Goal: Information Seeking & Learning: Find specific fact

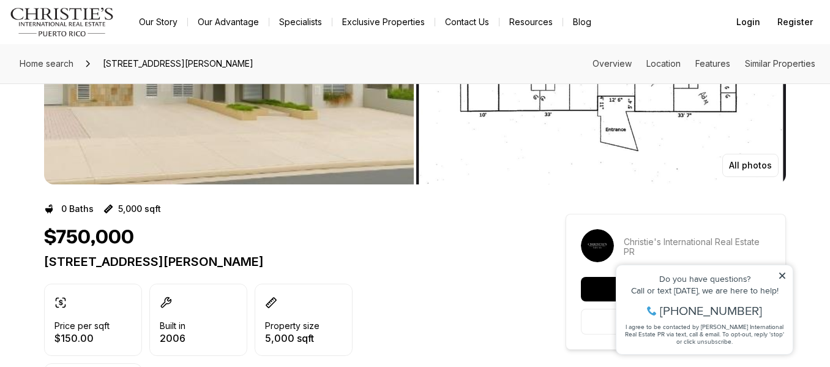
scroll to position [163, 0]
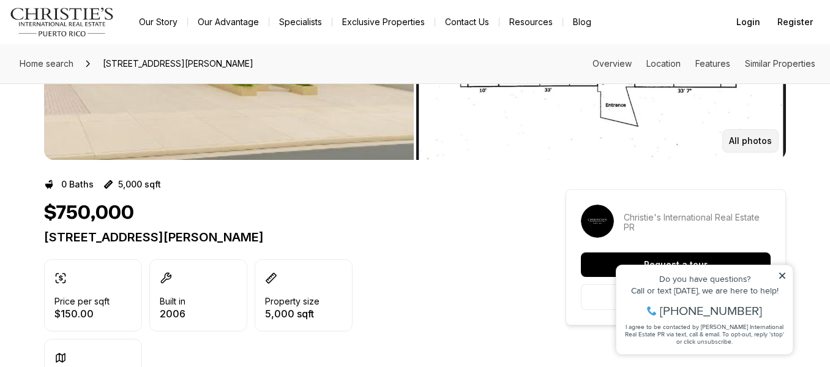
click at [758, 138] on p "All photos" at bounding box center [750, 141] width 43 height 10
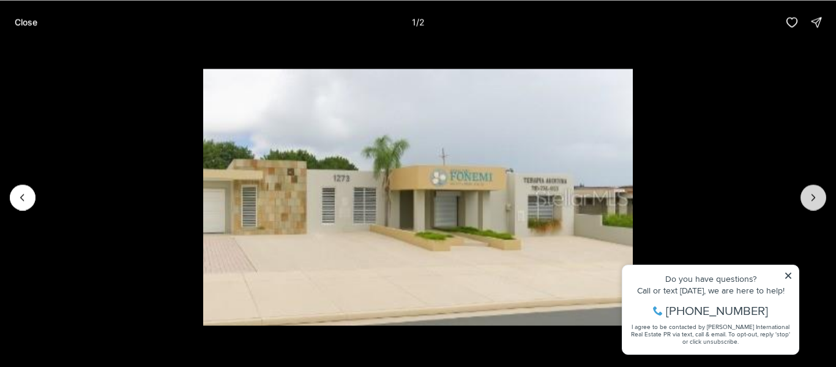
click at [810, 195] on icon "Next slide" at bounding box center [813, 197] width 12 height 12
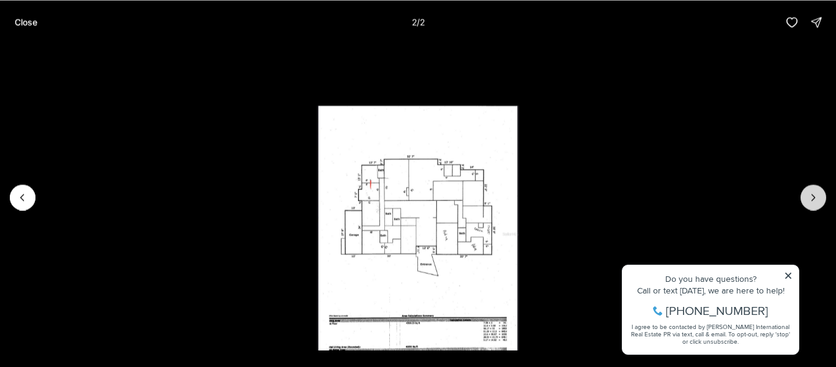
click at [810, 195] on div at bounding box center [814, 197] width 26 height 26
click at [31, 24] on p "Close" at bounding box center [26, 22] width 23 height 10
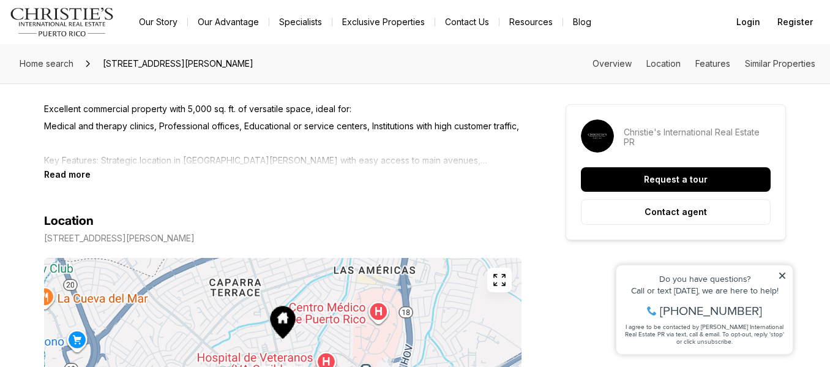
scroll to position [588, 0]
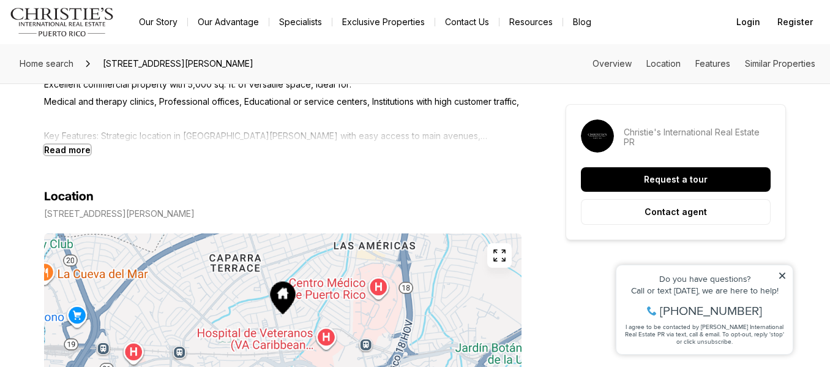
click at [71, 146] on b "Read more" at bounding box center [67, 149] width 47 height 10
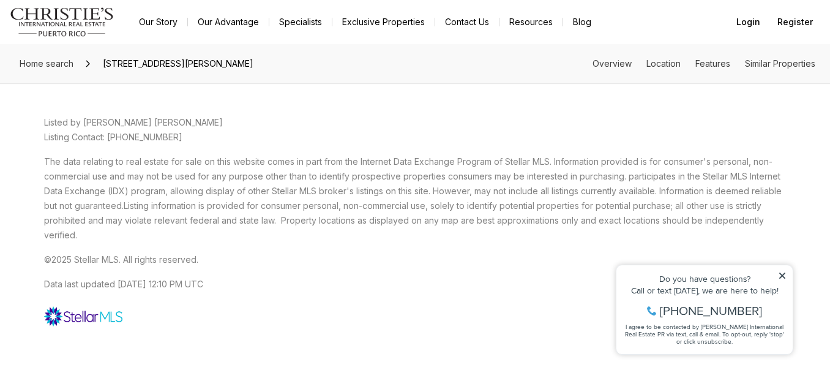
scroll to position [2339, 0]
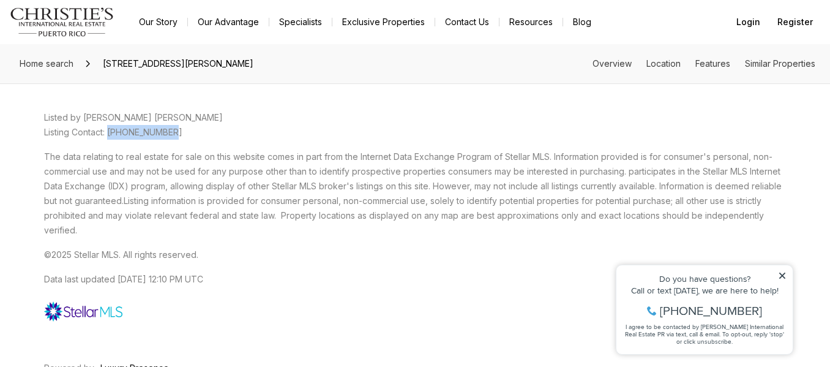
drag, startPoint x: 108, startPoint y: 131, endPoint x: 167, endPoint y: 132, distance: 59.4
click at [167, 132] on span "Listing Contact: [PHONE_NUMBER]" at bounding box center [113, 132] width 138 height 10
copy span "[PHONE_NUMBER]"
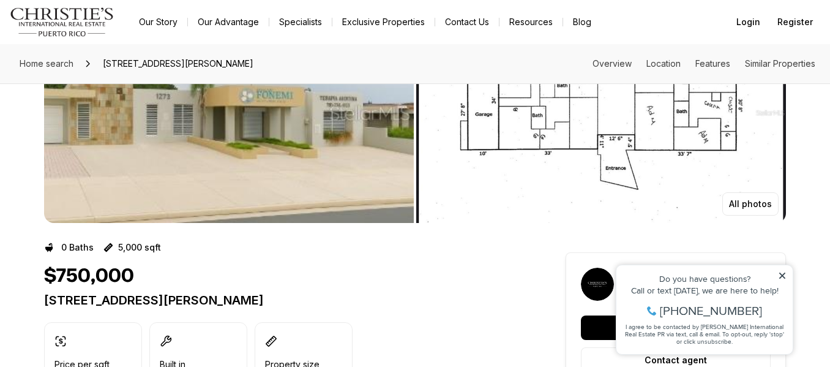
scroll to position [91, 0]
